Goal: Task Accomplishment & Management: Use online tool/utility

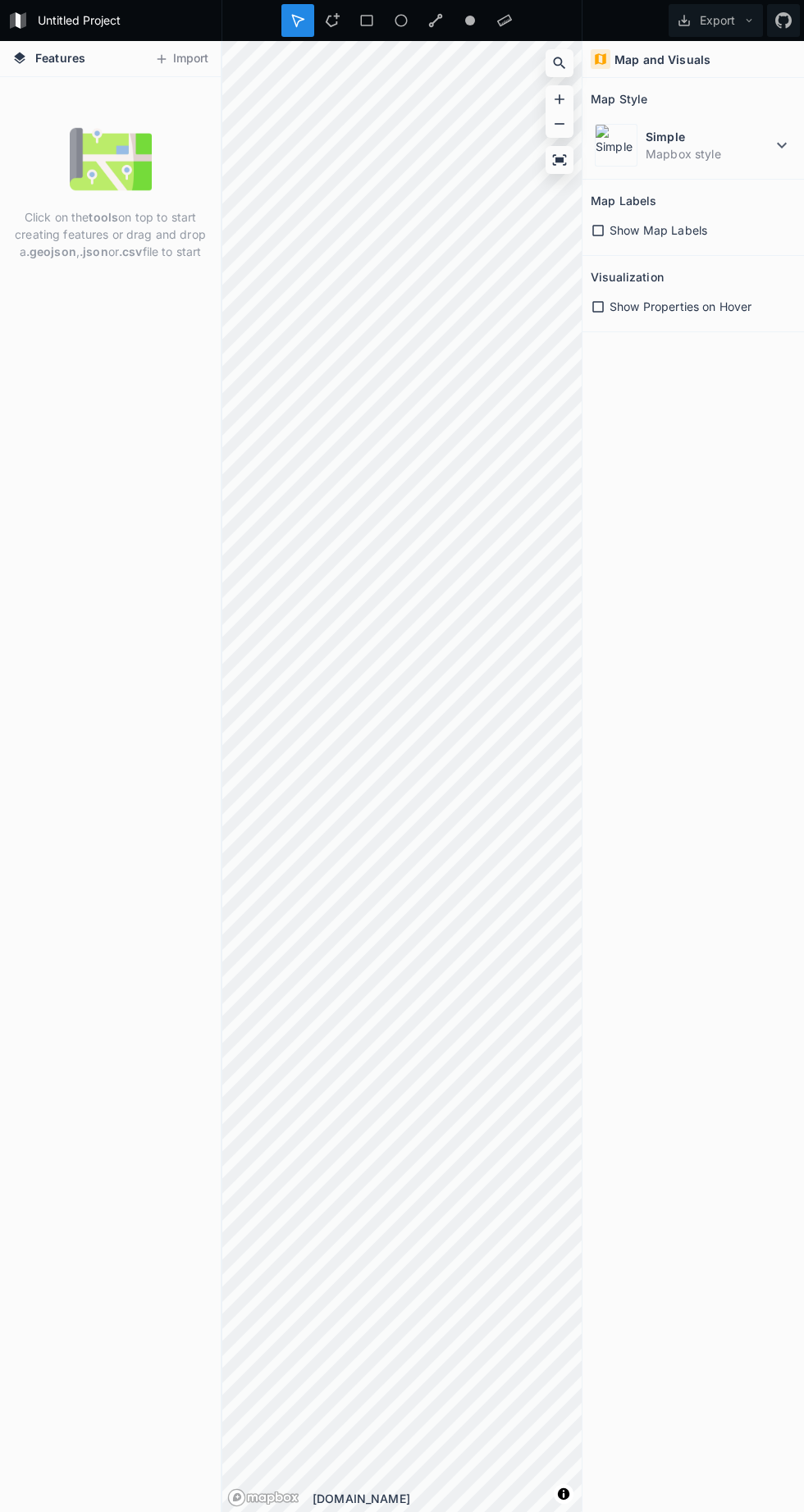
click at [90, 686] on div "Click on the tools on top to start creating features or drag and drop a .geojso…" at bounding box center [110, 794] width 221 height 1435
click at [113, 157] on img at bounding box center [111, 159] width 82 height 82
click at [617, 229] on span "Show Map Labels" at bounding box center [659, 230] width 98 height 18
click at [620, 306] on span "Show Properties on Hover" at bounding box center [681, 306] width 142 height 18
click at [631, 306] on span "Show Properties on Hover" at bounding box center [681, 306] width 142 height 18
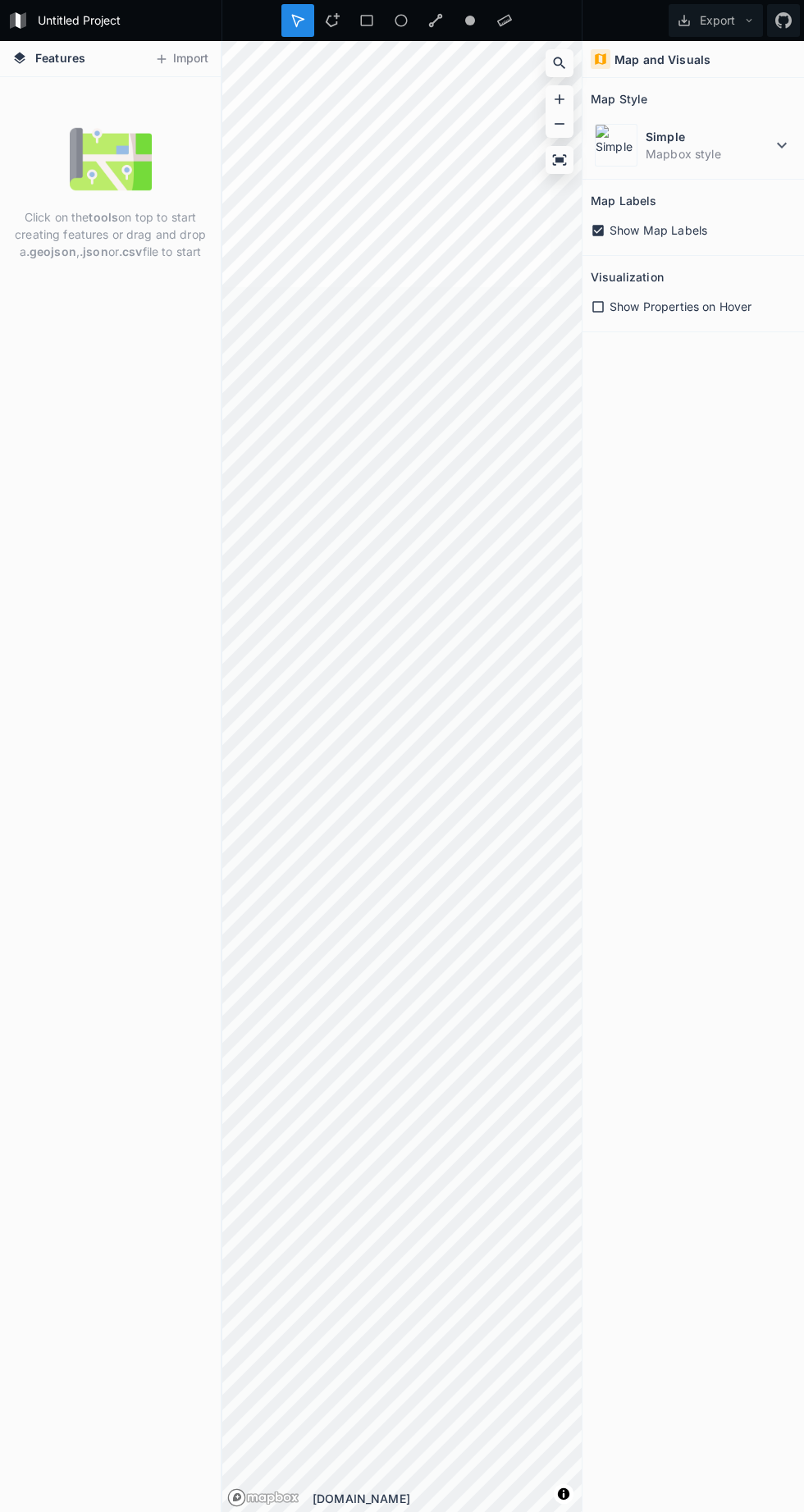
click at [626, 236] on span "Show Map Labels" at bounding box center [659, 230] width 98 height 18
click at [764, 146] on dd "Mapbox style" at bounding box center [709, 154] width 126 height 18
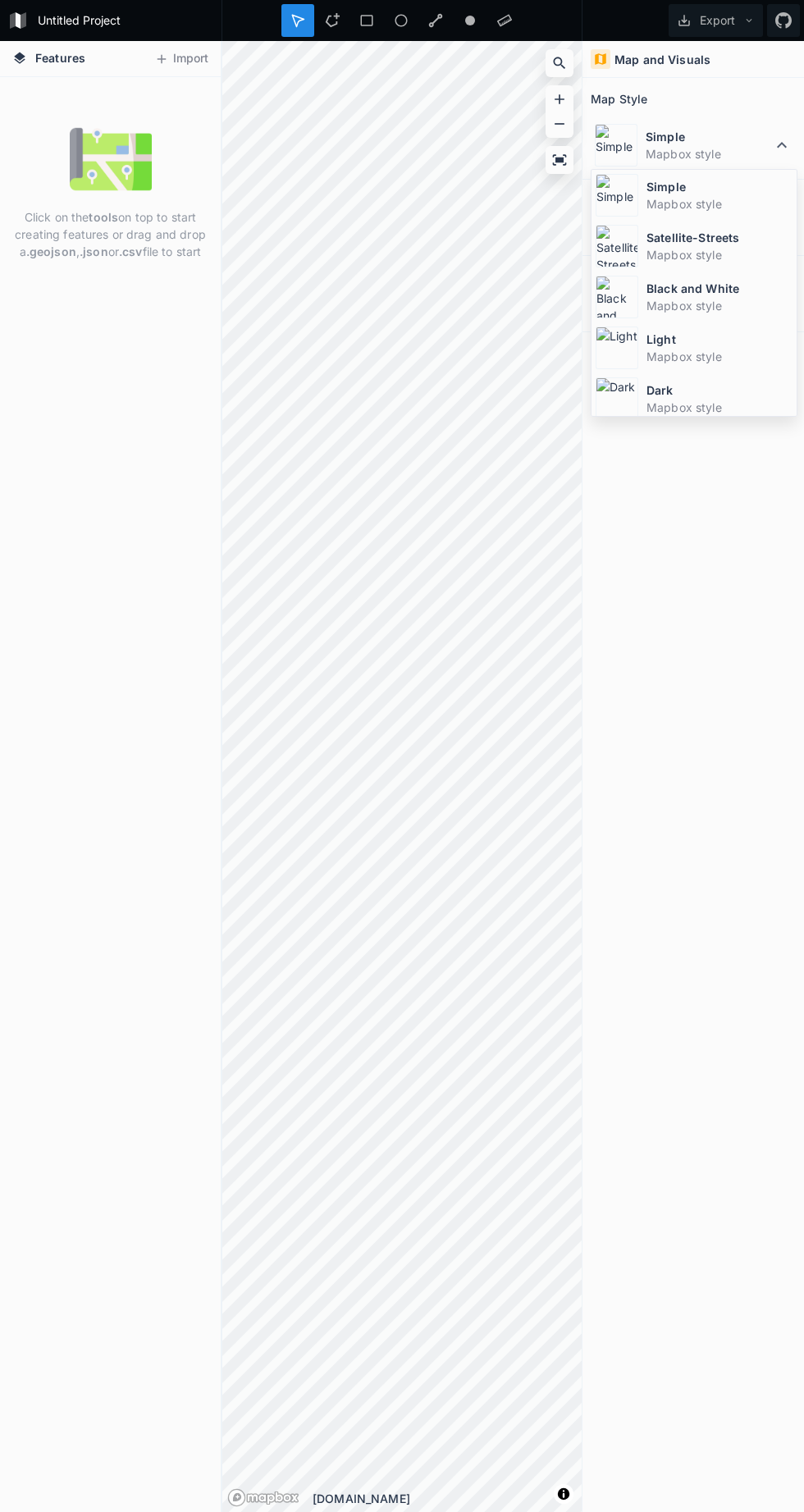
click at [718, 246] on dd "Mapbox style" at bounding box center [719, 255] width 146 height 18
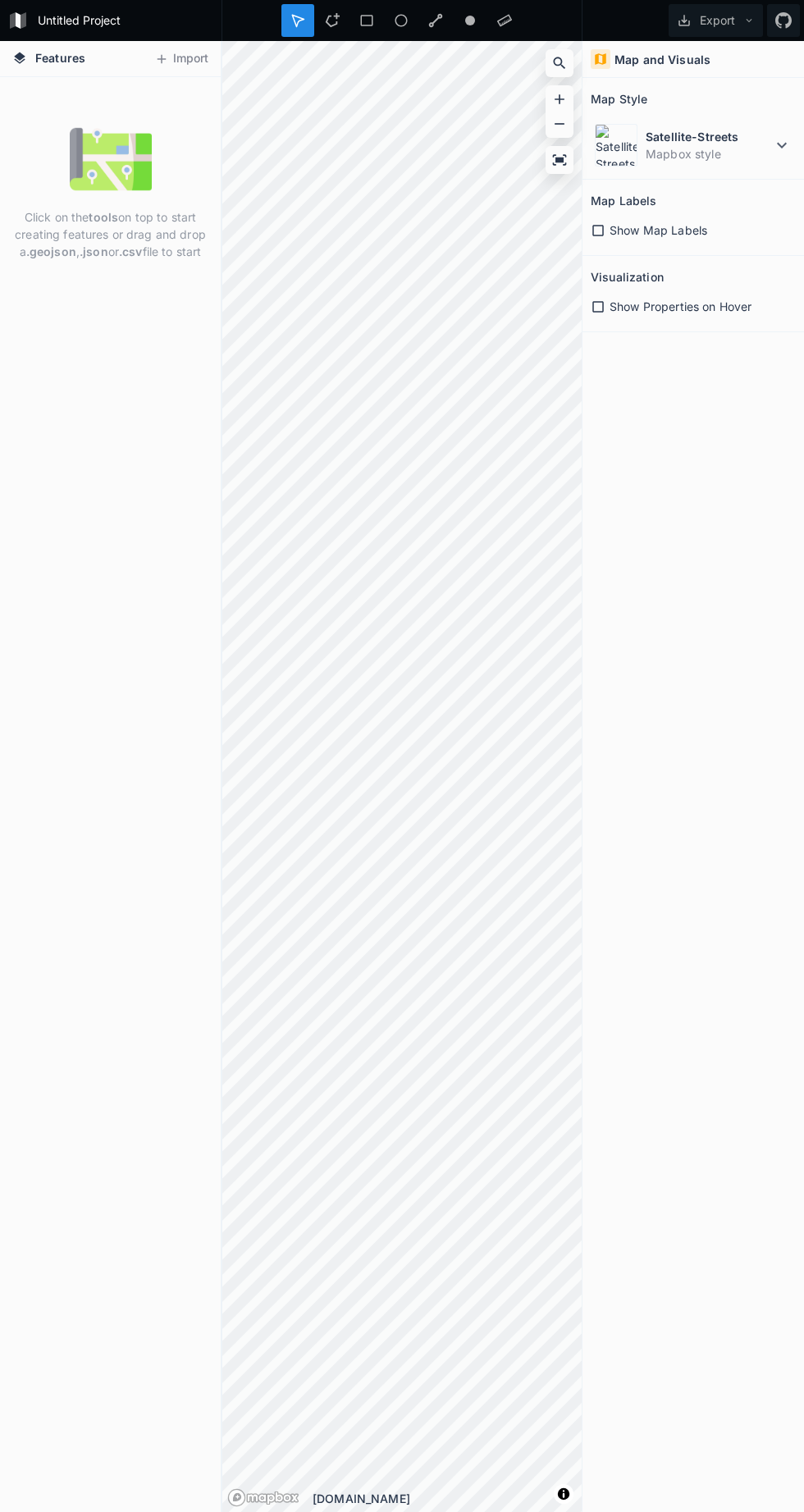
click at [702, 60] on h4 "Map and Visuals" at bounding box center [663, 60] width 96 height 18
click at [121, 179] on img at bounding box center [111, 159] width 82 height 82
